Goal: Information Seeking & Learning: Check status

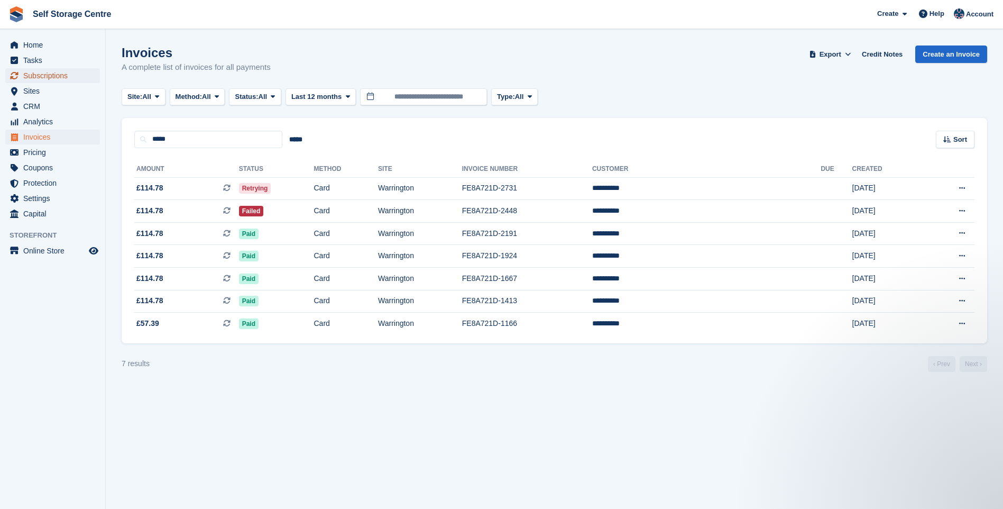
click at [59, 72] on span "Subscriptions" at bounding box center [54, 75] width 63 height 15
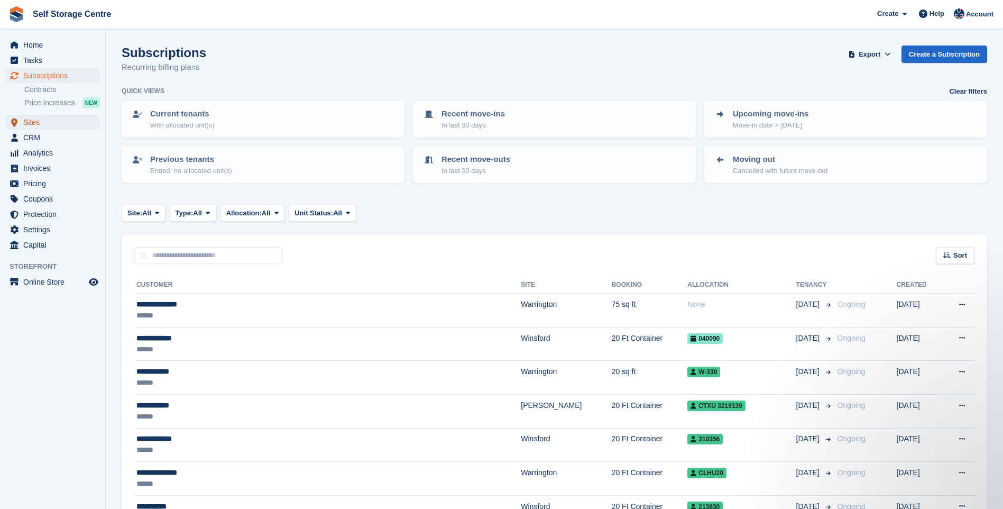
click at [38, 120] on span "Sites" at bounding box center [54, 122] width 63 height 15
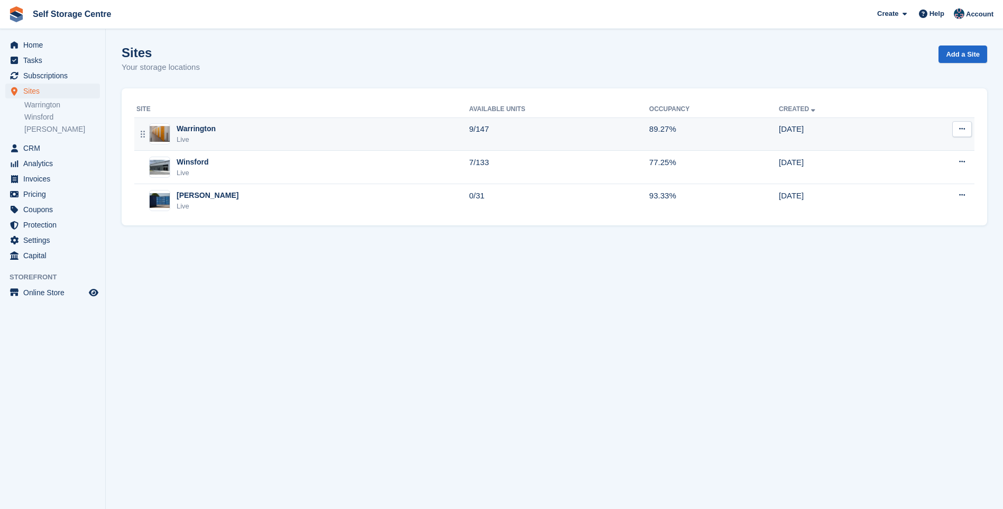
click at [241, 133] on div "Warrington Live" at bounding box center [302, 134] width 333 height 22
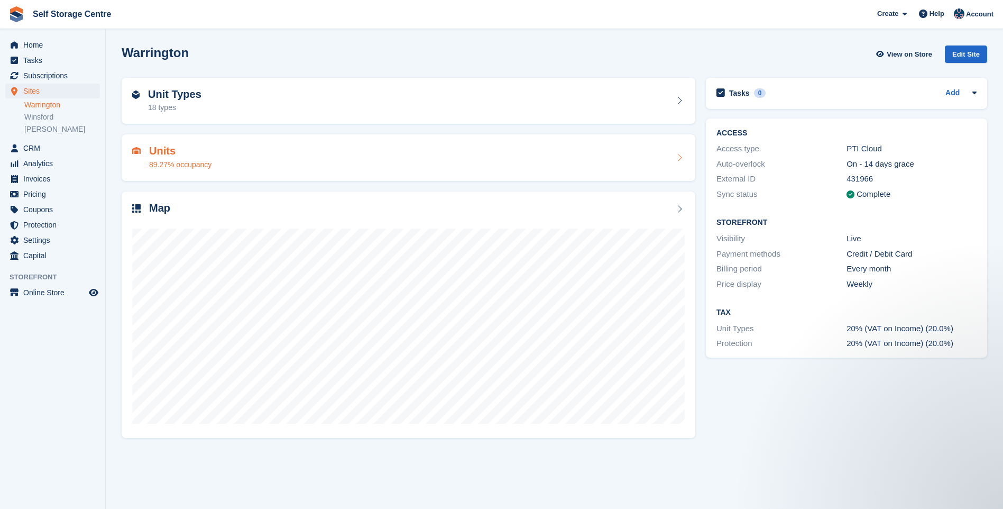
click at [196, 154] on h2 "Units" at bounding box center [180, 151] width 62 height 12
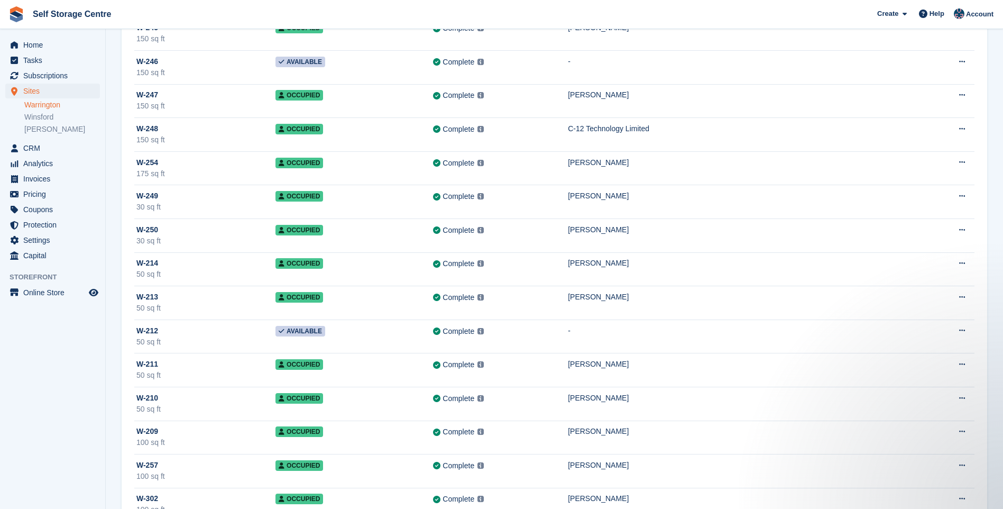
scroll to position [1851, 0]
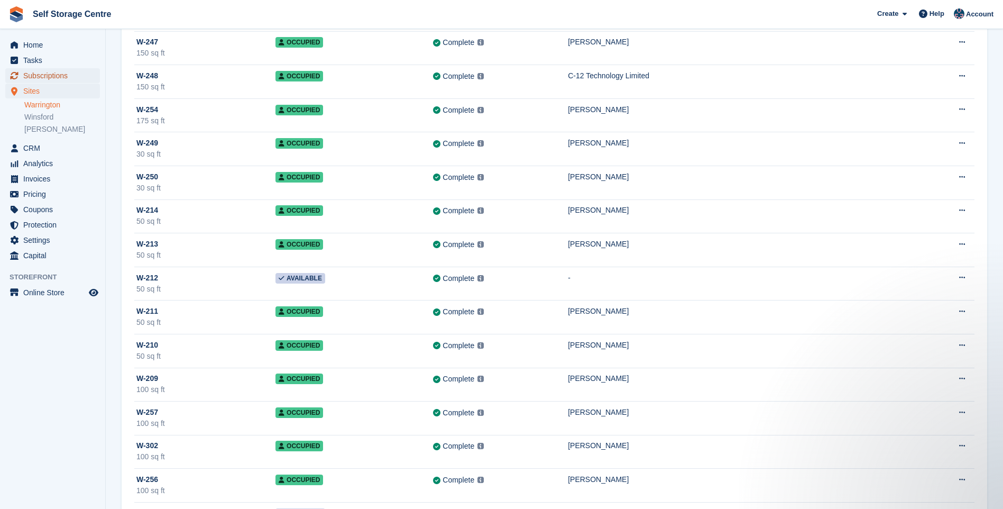
click at [50, 76] on span "Subscriptions" at bounding box center [54, 75] width 63 height 15
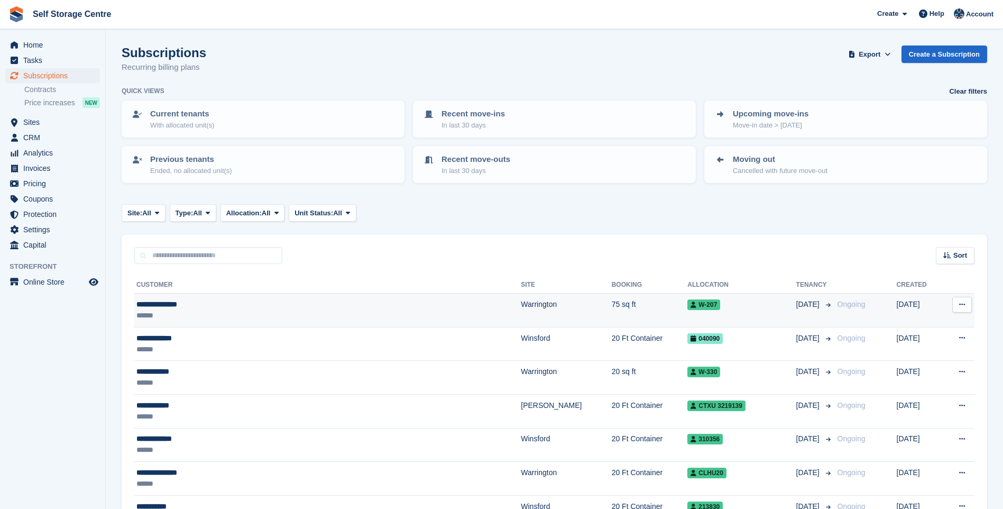
click at [238, 307] on div "**********" at bounding box center [264, 304] width 257 height 11
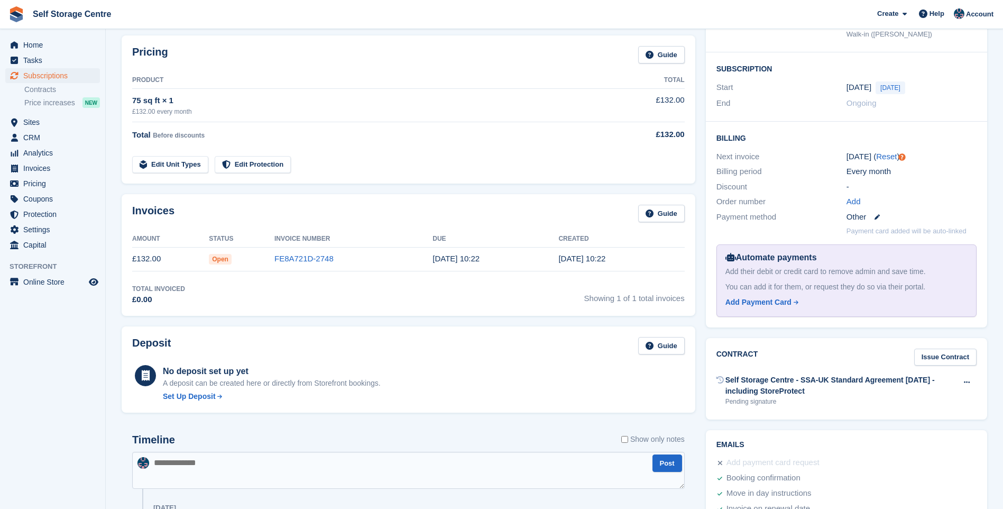
scroll to position [317, 0]
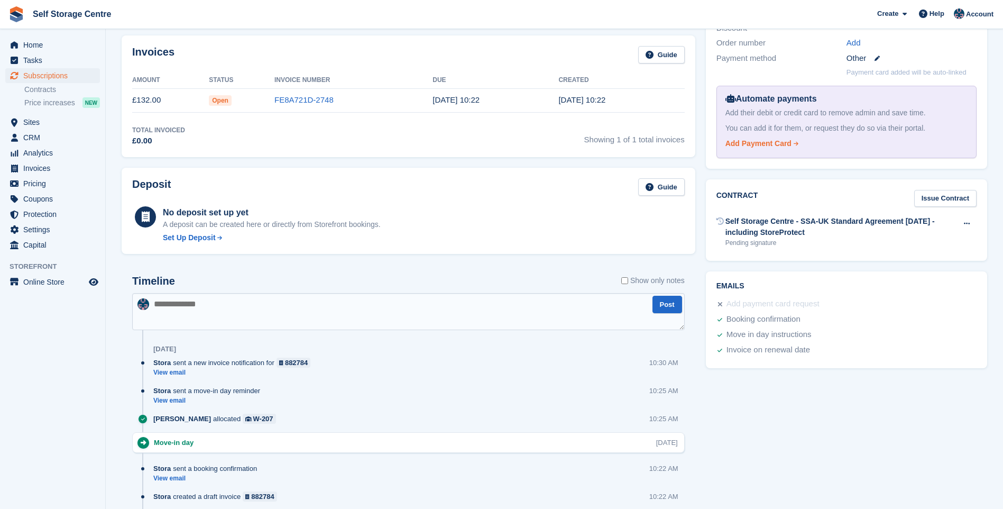
click at [762, 145] on div "Add Payment Card" at bounding box center [758, 143] width 66 height 11
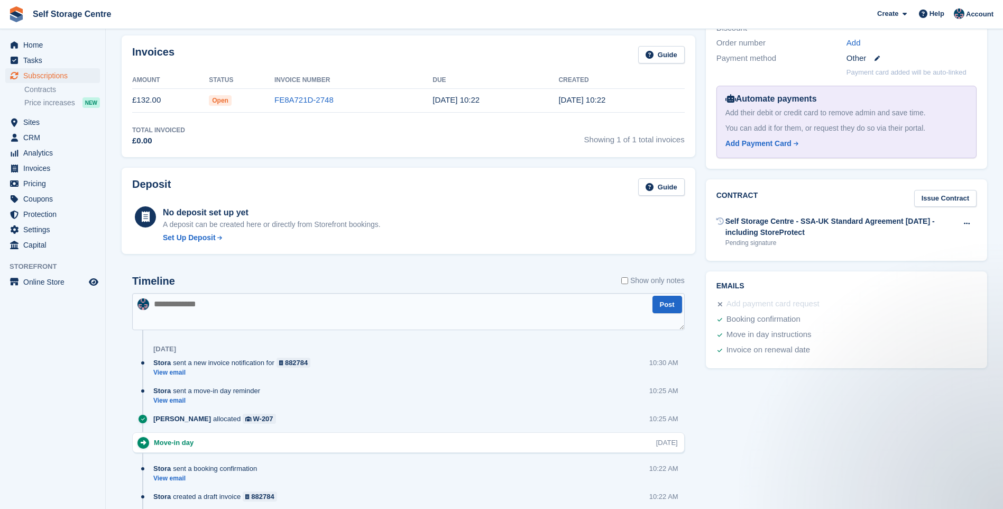
scroll to position [0, 0]
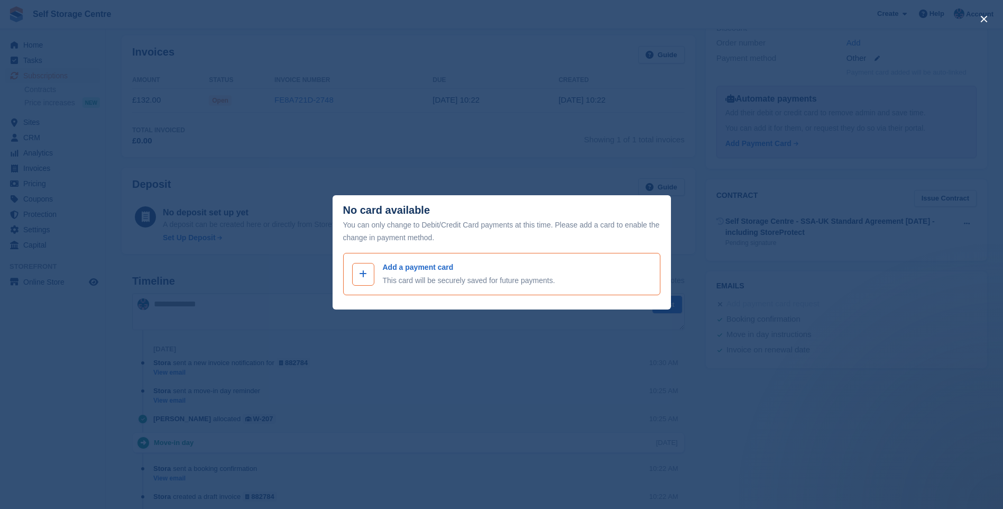
click at [363, 275] on icon at bounding box center [363, 274] width 8 height 8
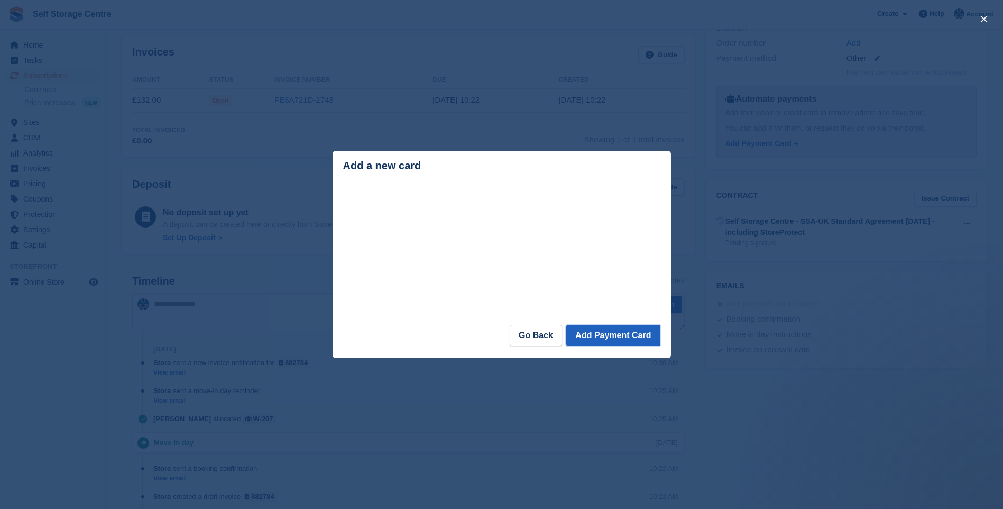
click at [638, 339] on button "Add Payment Card" at bounding box center [613, 335] width 94 height 21
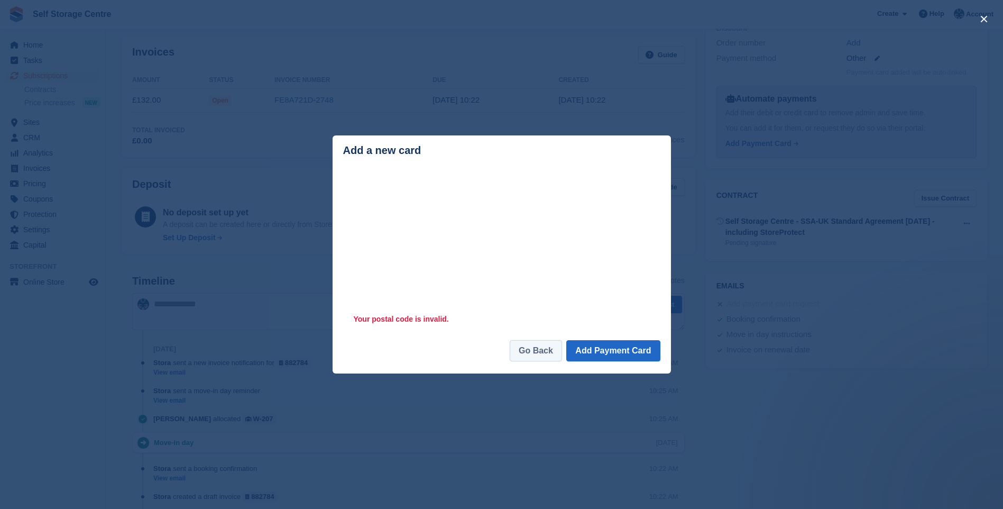
click at [539, 354] on link "Go Back" at bounding box center [536, 350] width 52 height 21
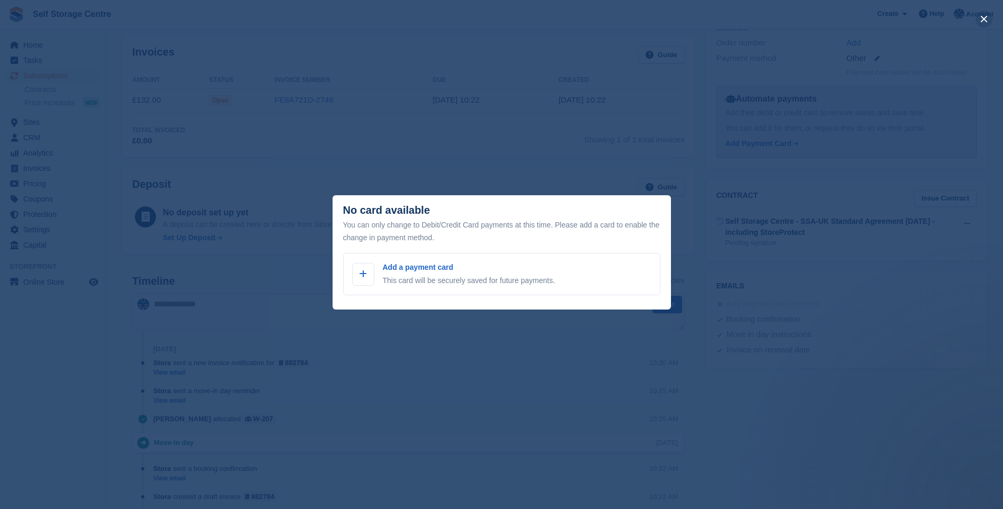
click at [977, 16] on button "close" at bounding box center [984, 19] width 17 height 17
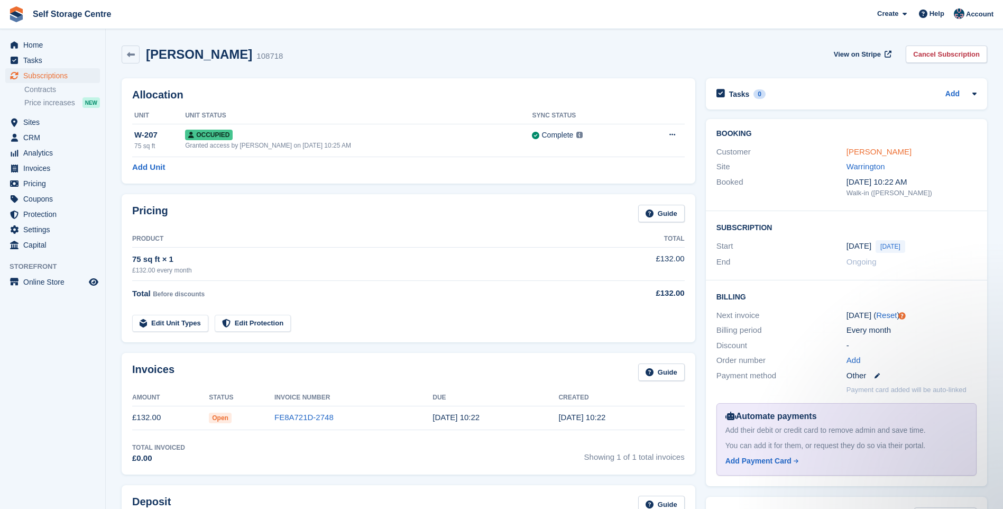
click at [859, 151] on link "William Gabriel" at bounding box center [879, 151] width 65 height 9
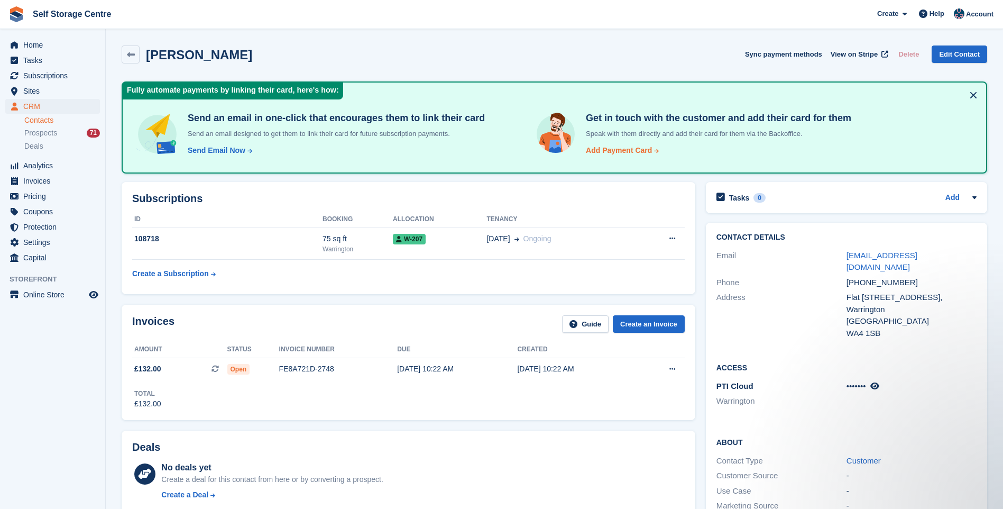
click at [596, 151] on div "Add Payment Card" at bounding box center [619, 150] width 66 height 11
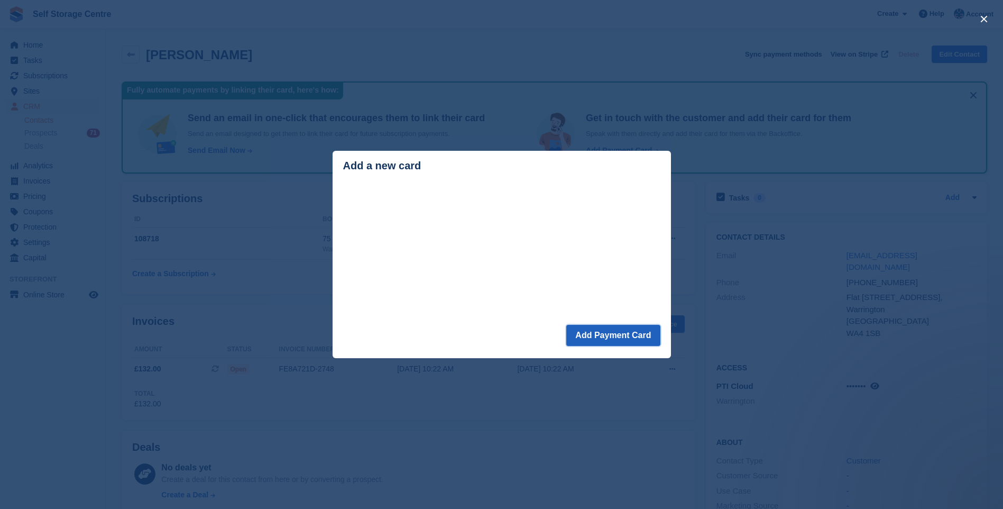
click at [621, 341] on button "Add Payment Card" at bounding box center [613, 335] width 94 height 21
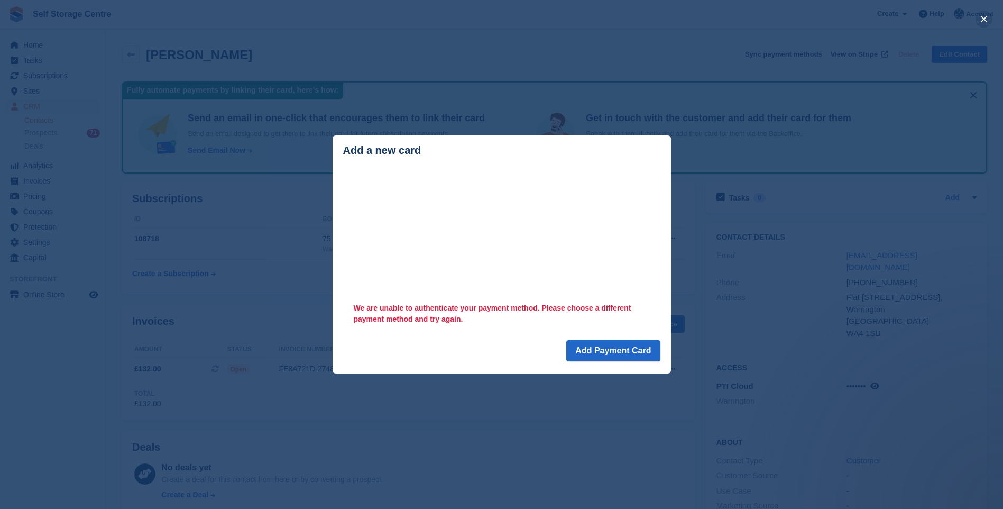
click at [980, 20] on button "close" at bounding box center [984, 19] width 17 height 17
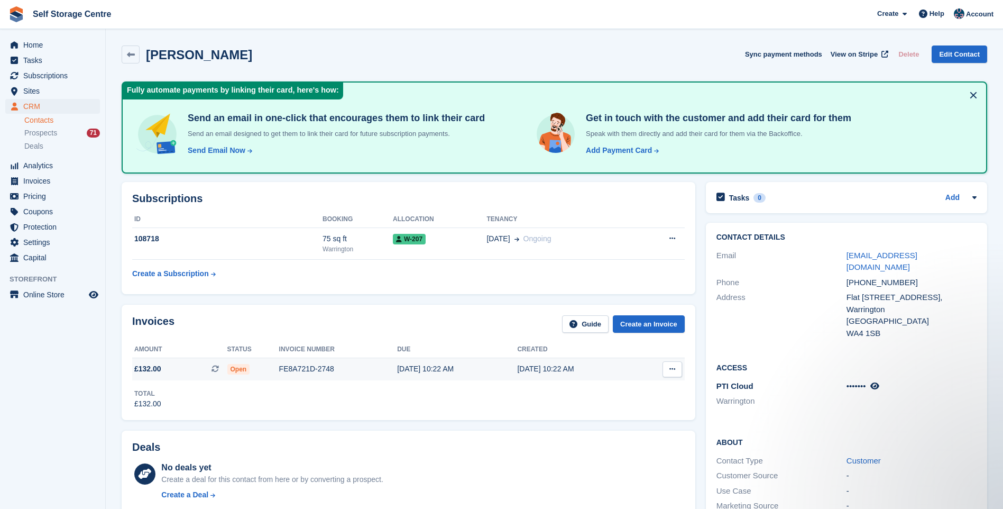
click at [303, 366] on div "FE8A721D-2748" at bounding box center [338, 368] width 118 height 11
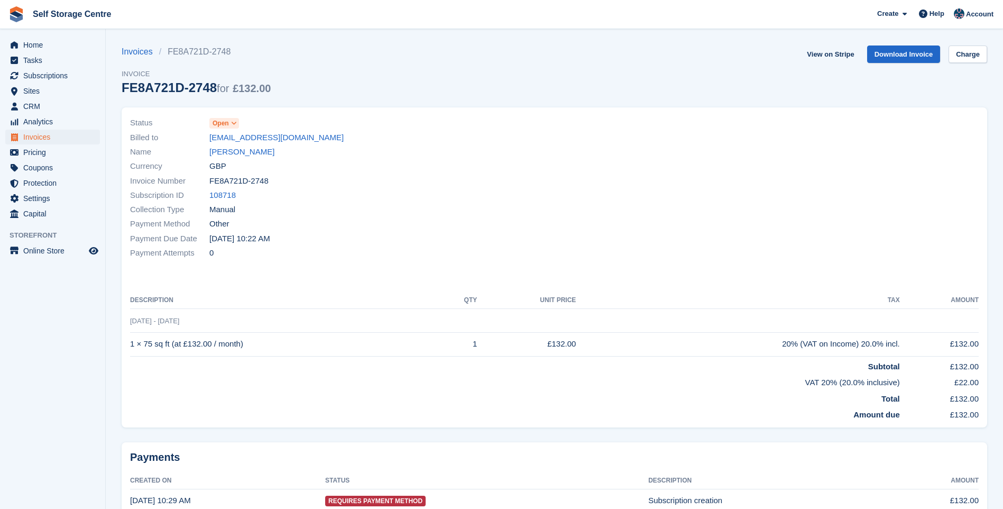
click at [222, 123] on span "Open" at bounding box center [221, 123] width 16 height 10
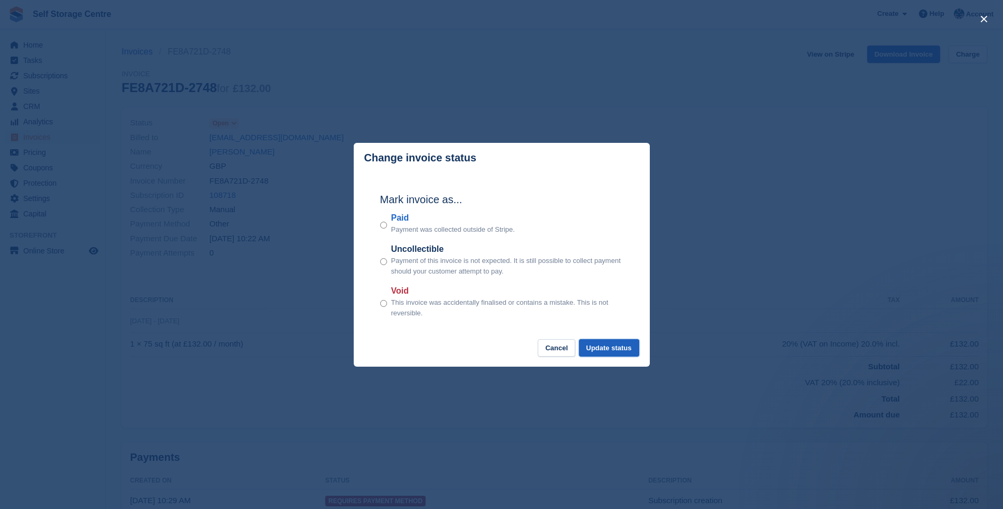
click at [629, 347] on button "Update status" at bounding box center [609, 347] width 60 height 17
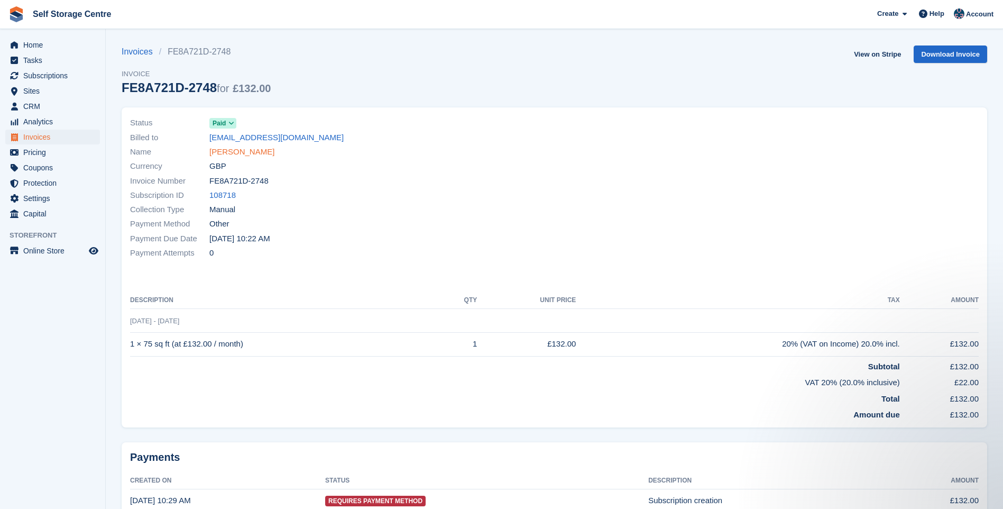
click at [232, 153] on link "William Gabriel" at bounding box center [241, 152] width 65 height 12
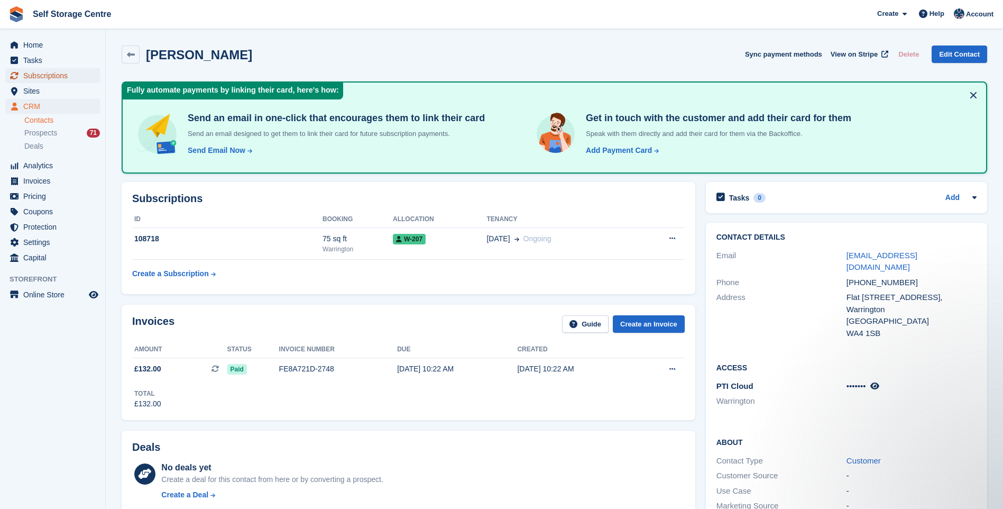
drag, startPoint x: 70, startPoint y: 76, endPoint x: 248, endPoint y: 123, distance: 184.2
click at [71, 76] on span "Subscriptions" at bounding box center [54, 75] width 63 height 15
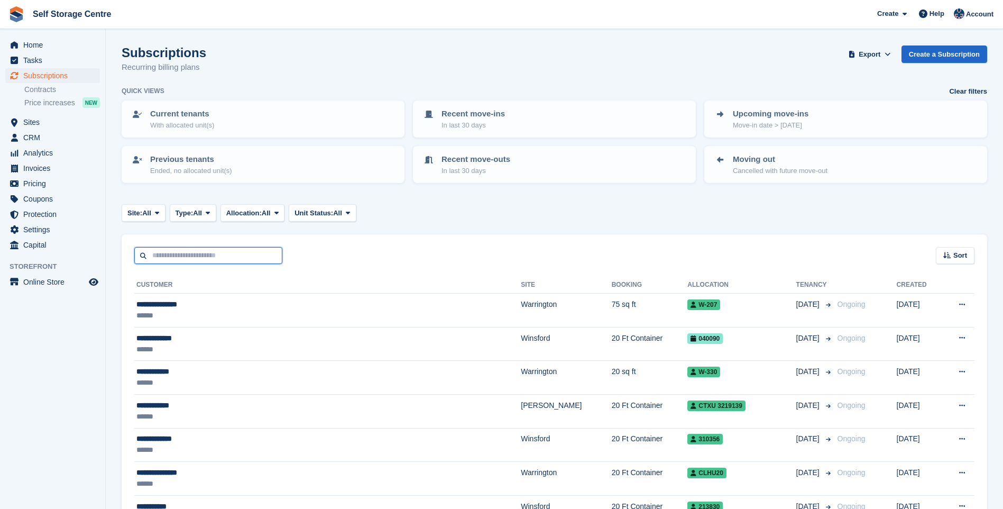
click at [190, 253] on input "text" at bounding box center [208, 255] width 148 height 17
type input "****"
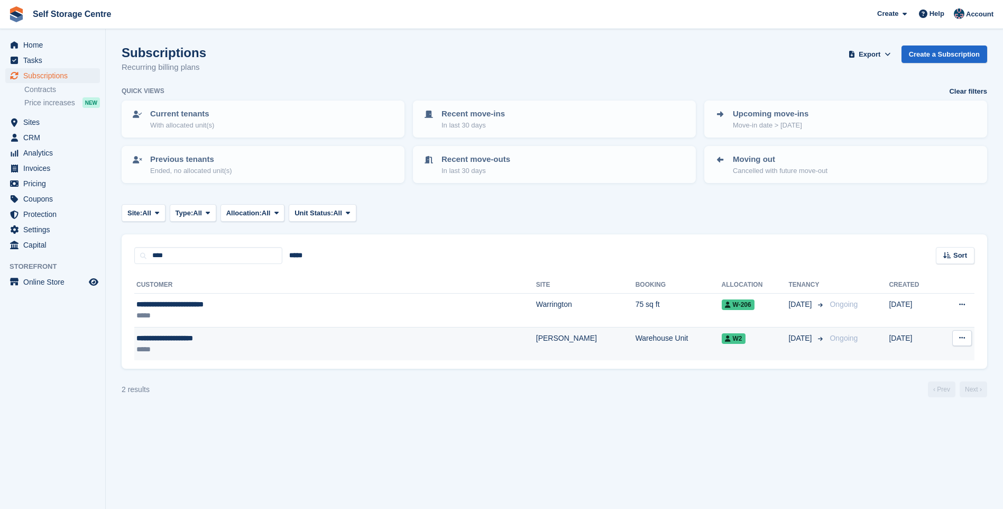
click at [223, 344] on div "*****" at bounding box center [258, 349] width 244 height 11
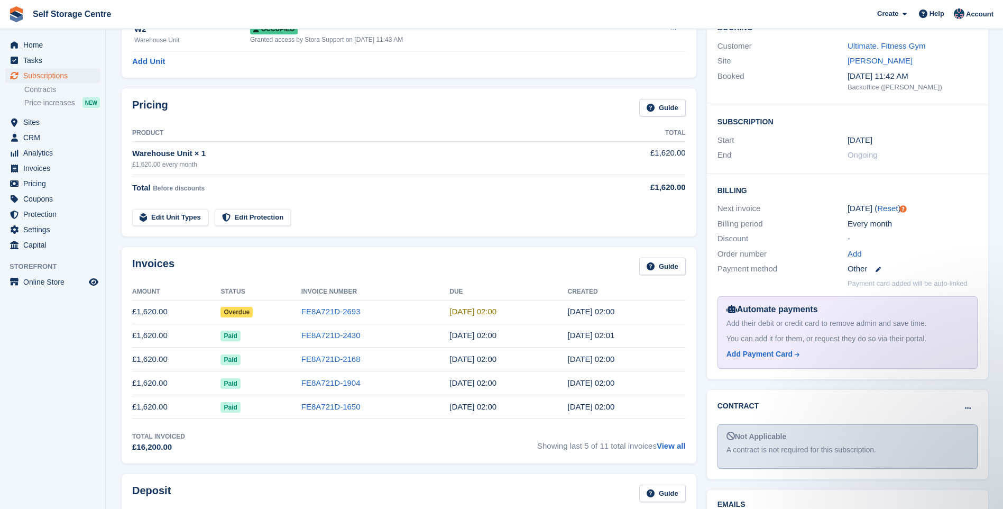
scroll to position [53, 0]
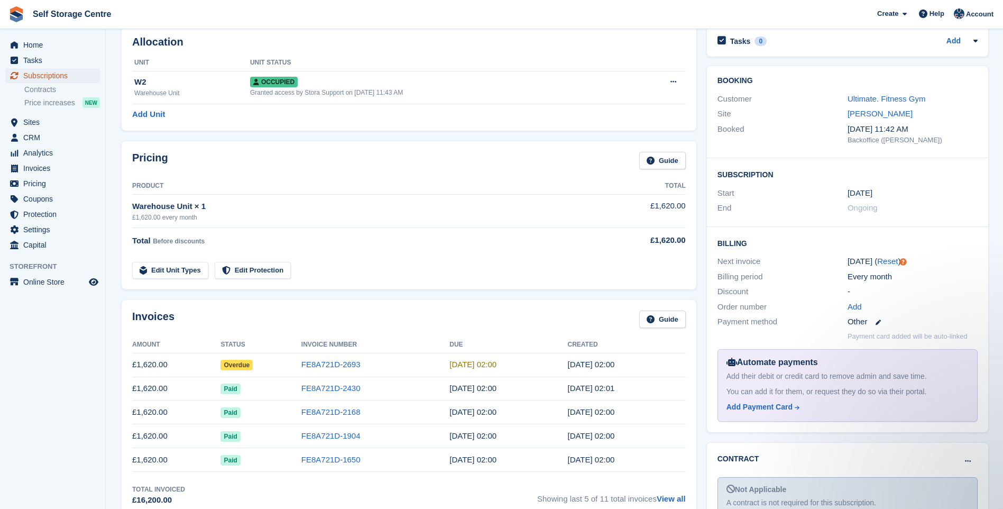
click at [54, 77] on span "Subscriptions" at bounding box center [54, 75] width 63 height 15
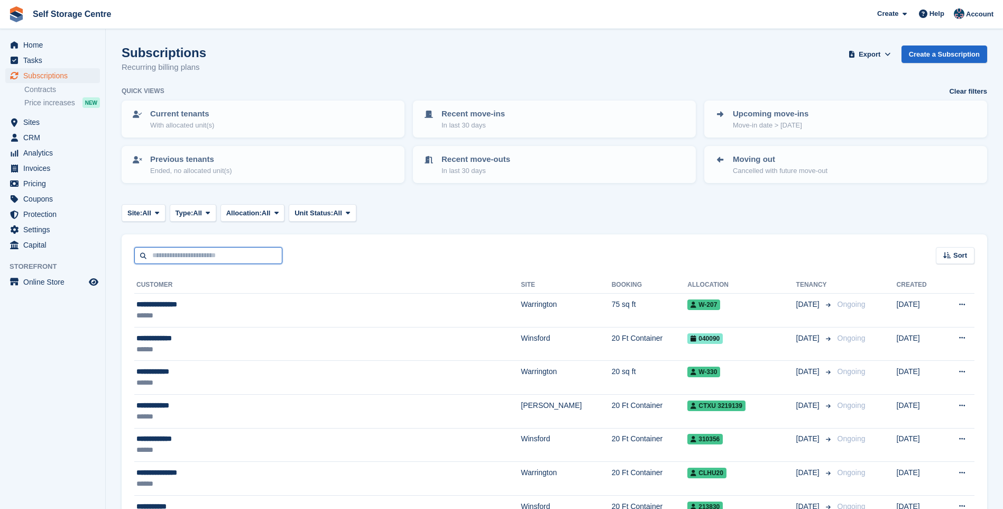
click at [180, 248] on input "text" at bounding box center [208, 255] width 148 height 17
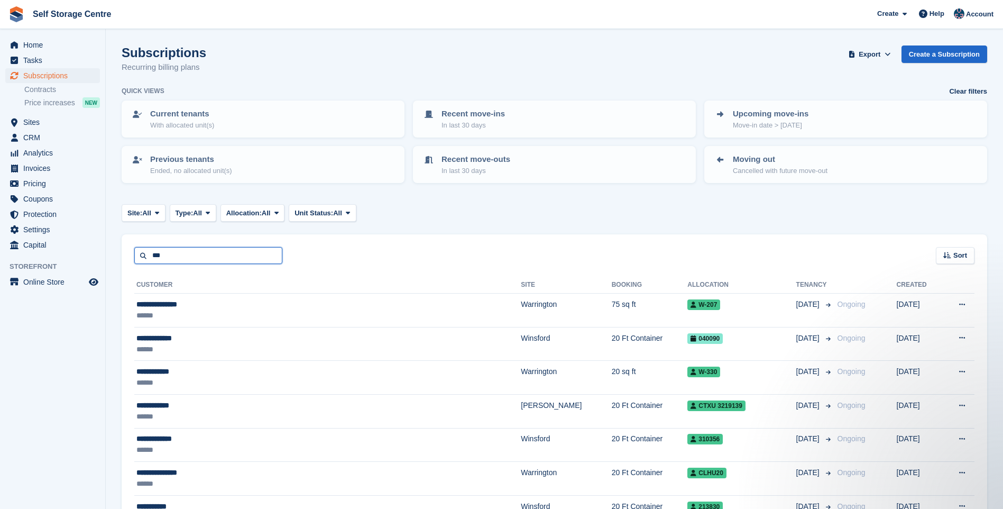
type input "***"
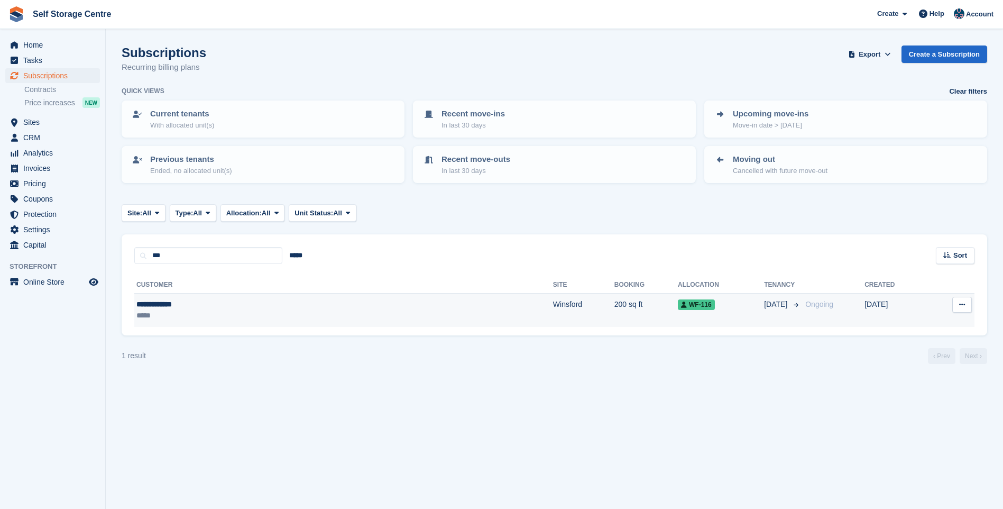
click at [195, 310] on div "*****" at bounding box center [234, 315] width 197 height 11
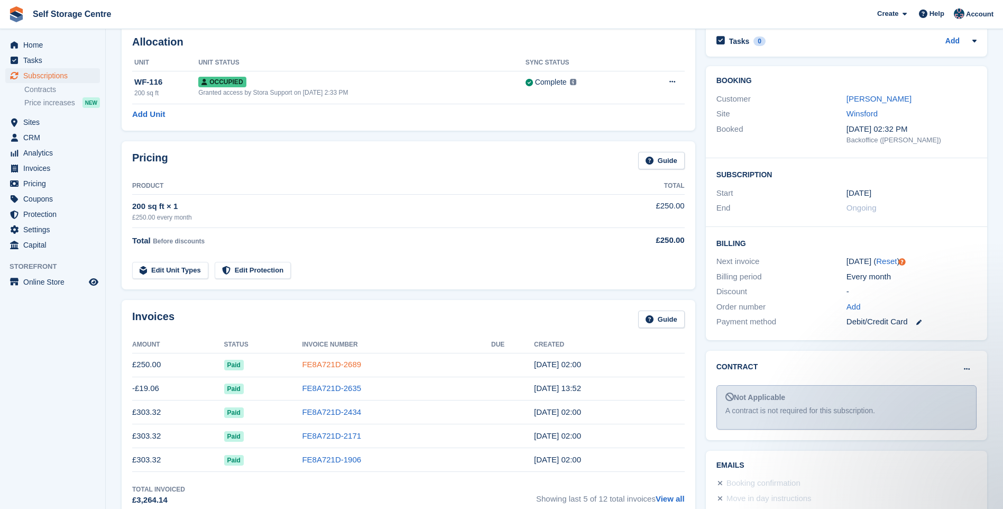
click at [326, 362] on link "FE8A721D-2689" at bounding box center [331, 364] width 59 height 9
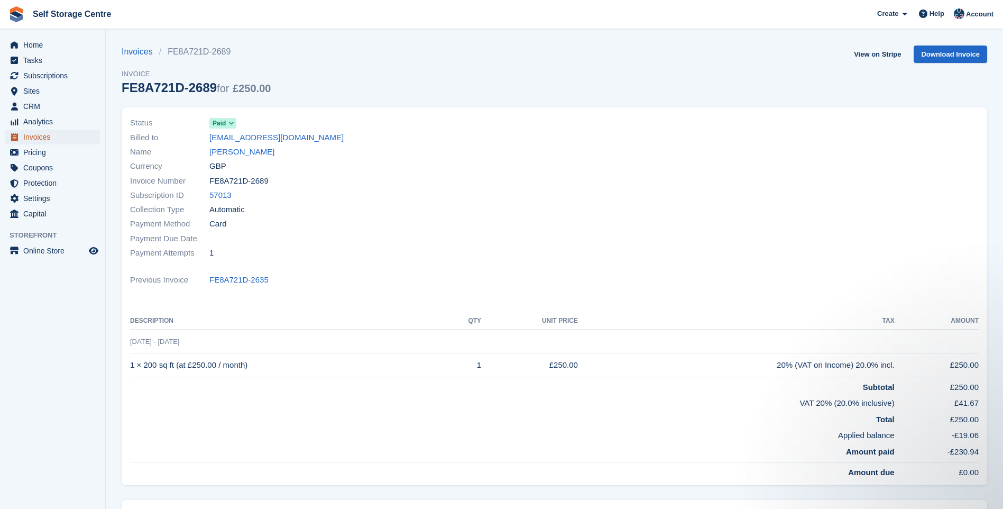
click at [32, 136] on span "Invoices" at bounding box center [54, 137] width 63 height 15
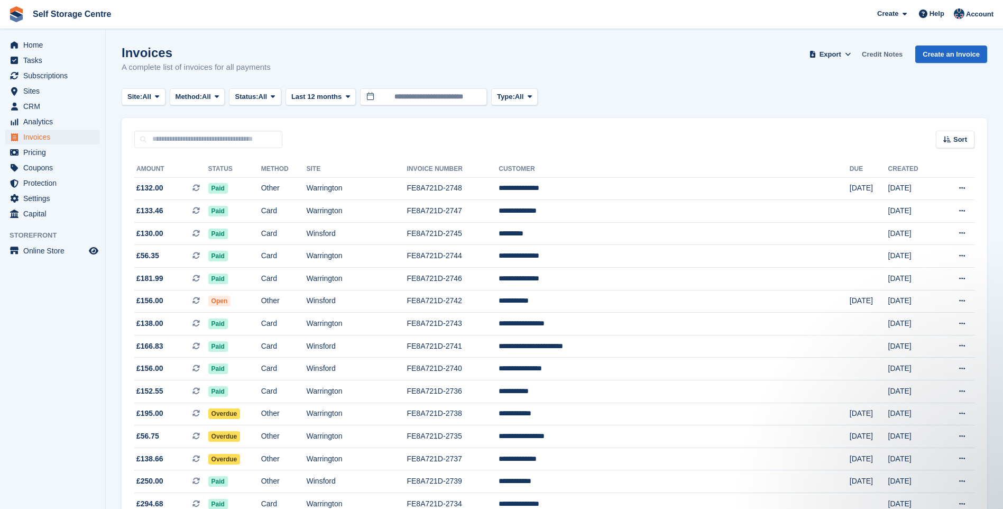
click at [884, 55] on link "Credit Notes" at bounding box center [882, 53] width 49 height 17
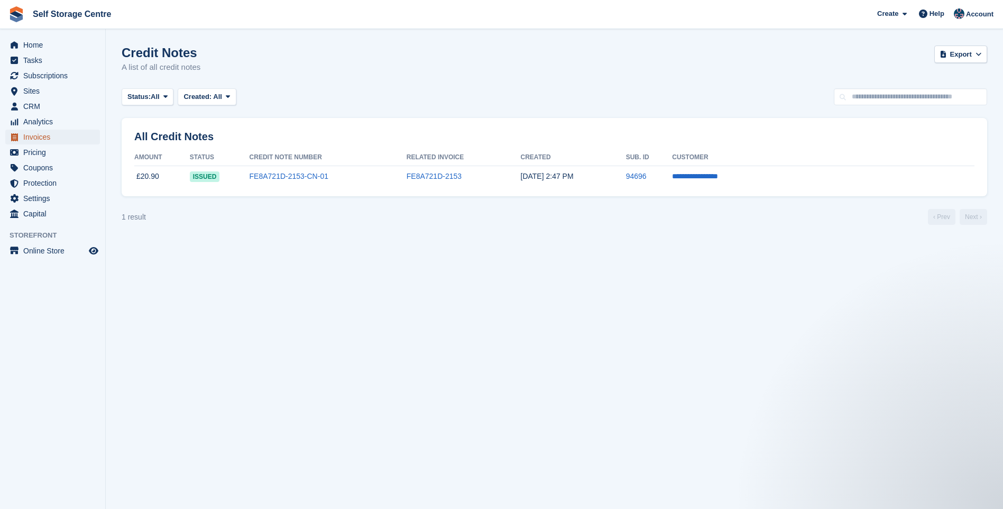
click at [35, 134] on span "Invoices" at bounding box center [54, 137] width 63 height 15
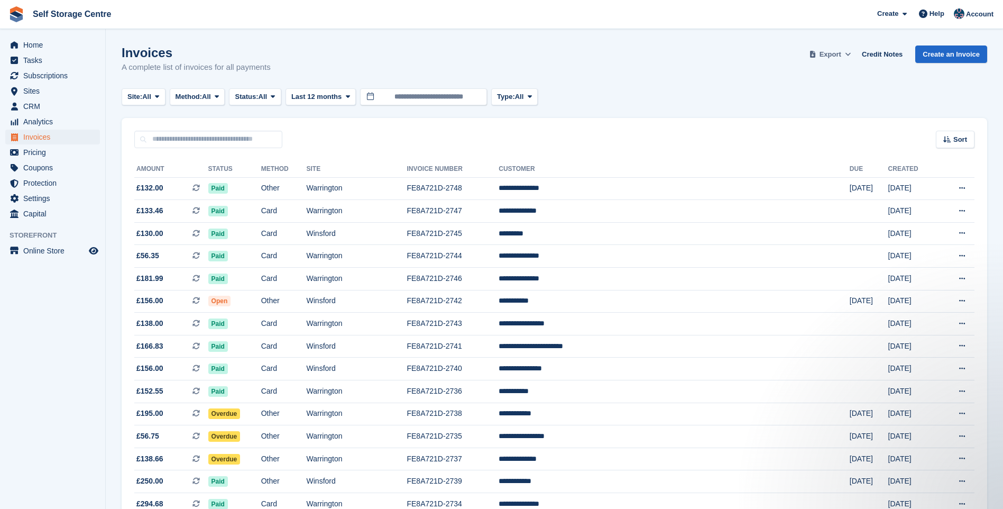
click at [841, 53] on span "Export" at bounding box center [831, 54] width 22 height 11
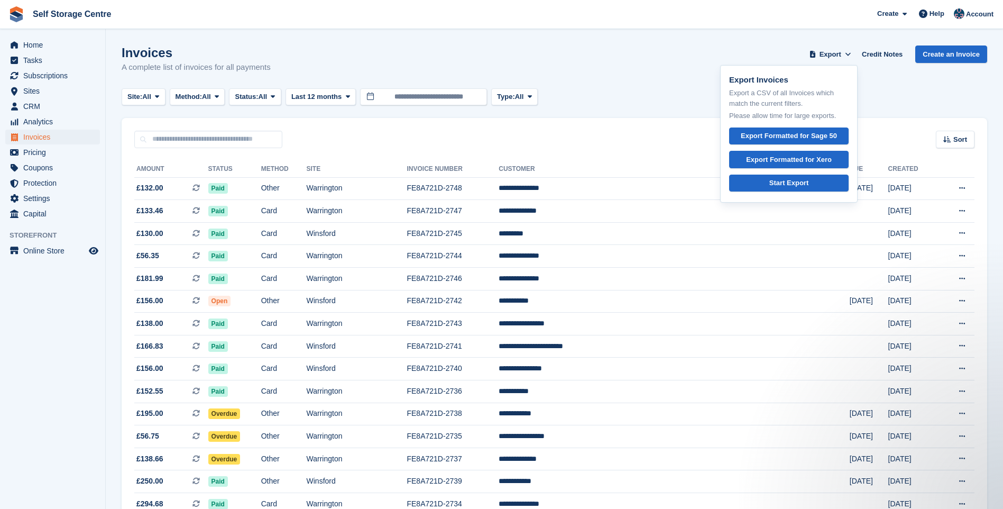
click at [903, 89] on div "Site: All All Warrington Winsford Arley Method: All All Bank Transfer Cash Cheq…" at bounding box center [555, 96] width 866 height 17
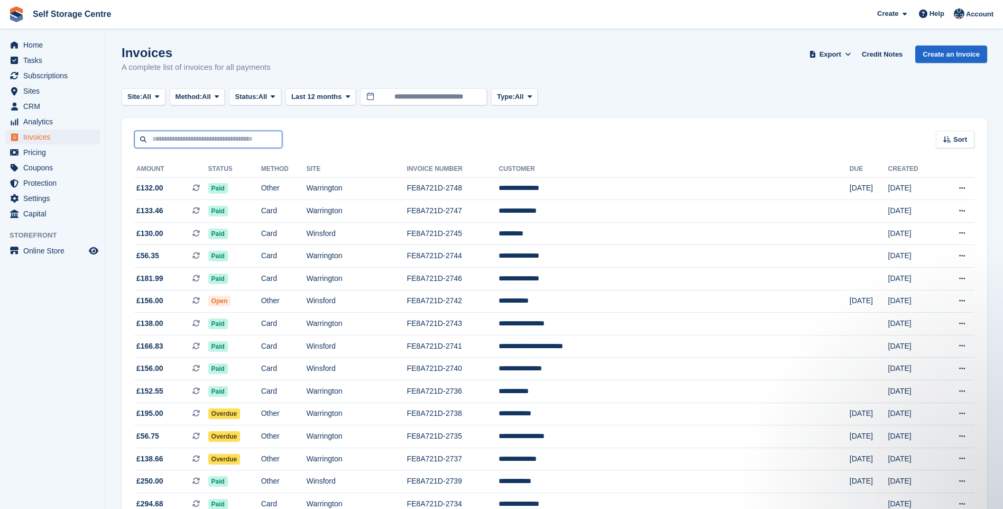
click at [192, 139] on input "text" at bounding box center [208, 139] width 148 height 17
type input "******"
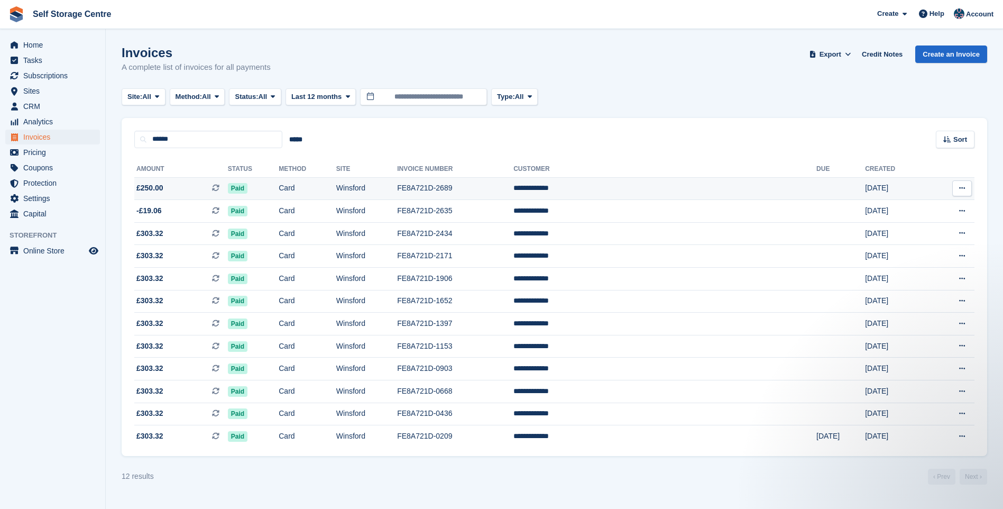
click at [247, 188] on span "Paid" at bounding box center [238, 188] width 20 height 11
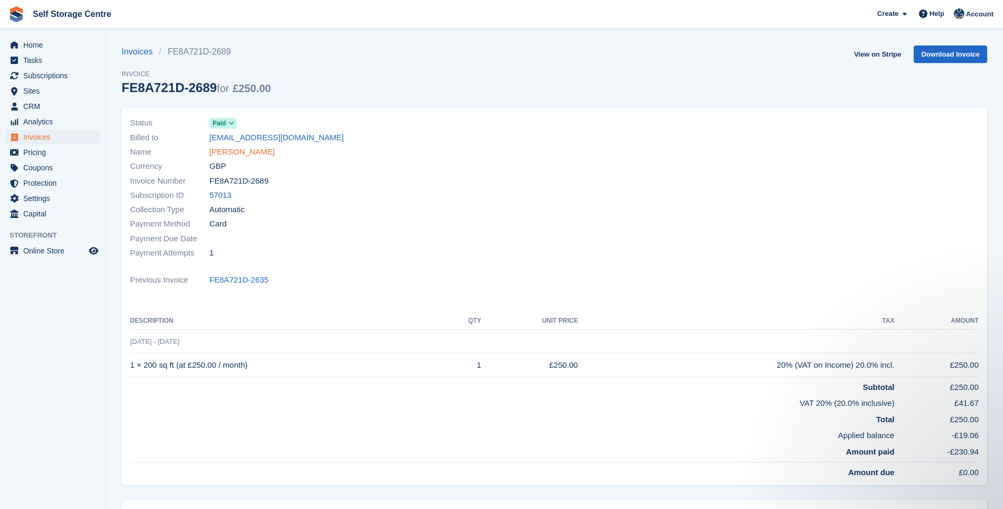
click at [227, 146] on link "[PERSON_NAME]" at bounding box center [241, 152] width 65 height 12
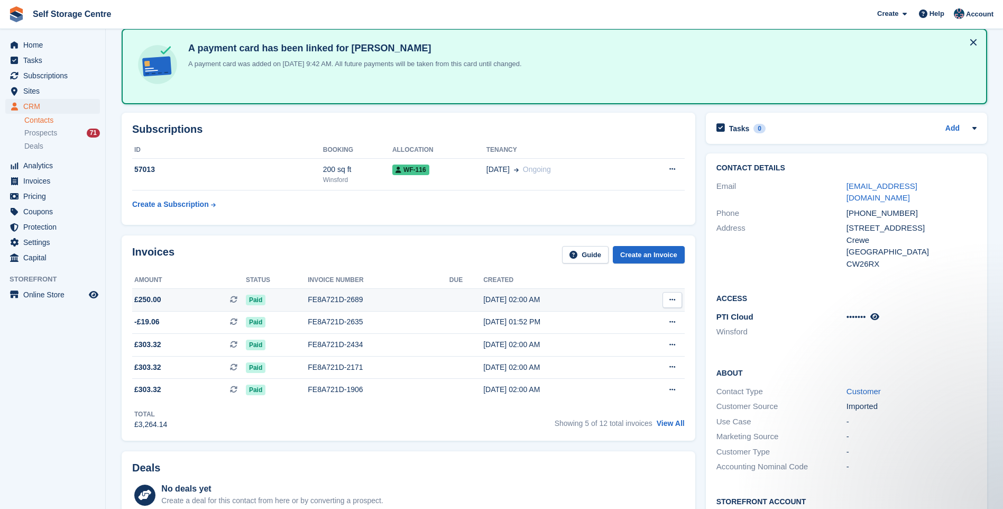
scroll to position [106, 0]
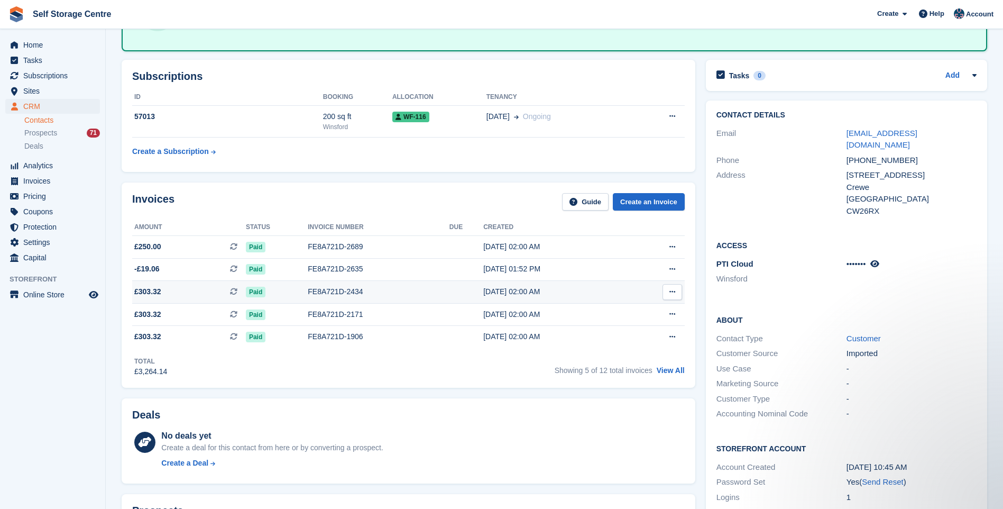
click at [453, 291] on td at bounding box center [466, 292] width 34 height 23
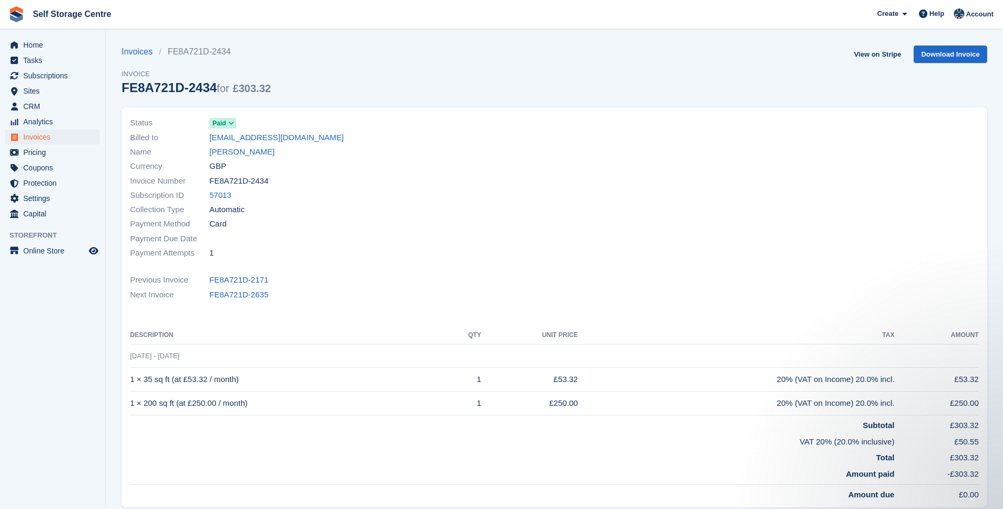
click at [241, 145] on div "Name [PERSON_NAME]" at bounding box center [339, 152] width 418 height 14
click at [262, 149] on link "[PERSON_NAME]" at bounding box center [241, 152] width 65 height 12
